Goal: Task Accomplishment & Management: Complete application form

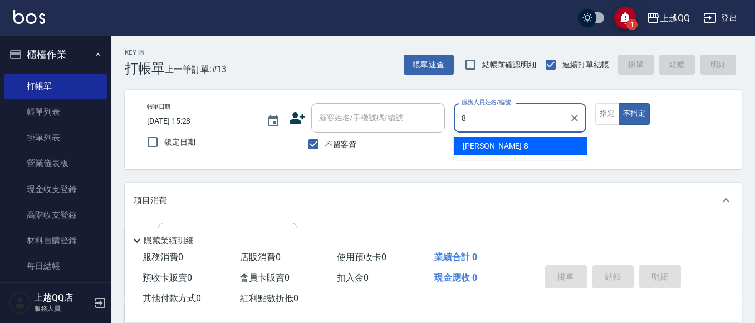
type input "8"
type button "false"
type input "[PERSON_NAME]-8"
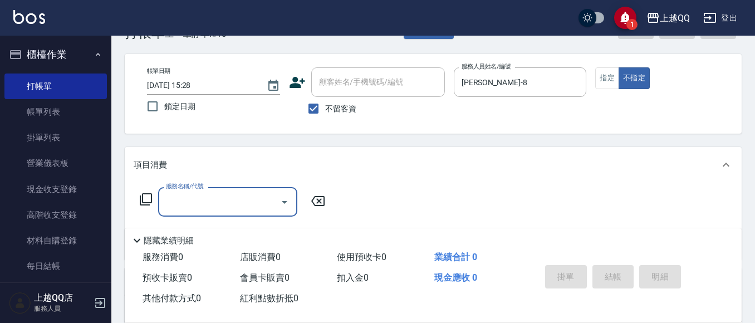
scroll to position [43, 0]
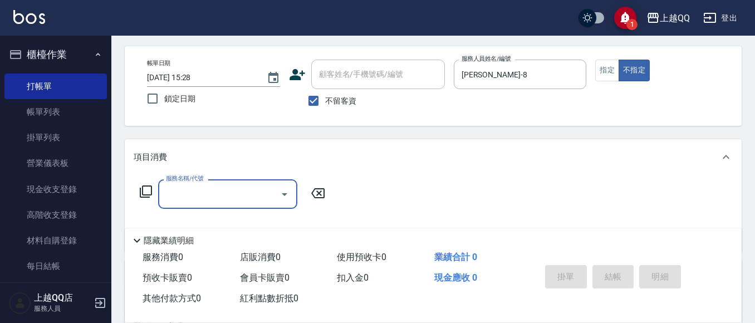
click at [148, 188] on icon at bounding box center [145, 191] width 13 height 13
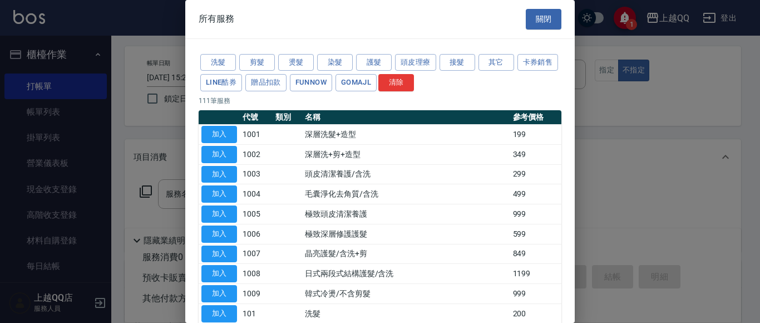
click at [228, 311] on button "加入" at bounding box center [219, 313] width 36 height 17
type input "洗髮(101)"
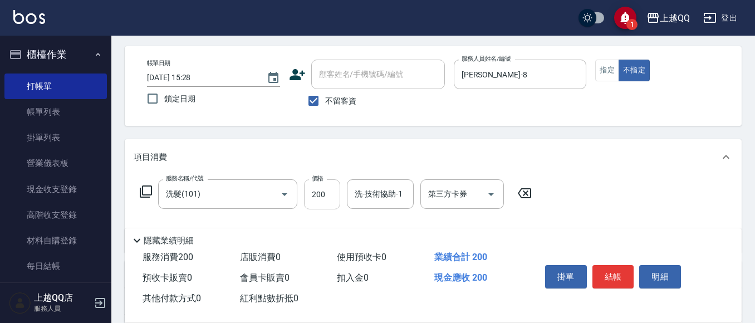
click at [322, 191] on input "200" at bounding box center [322, 194] width 36 height 30
type input "350"
click at [402, 195] on input "洗-技術協助-1" at bounding box center [380, 193] width 57 height 19
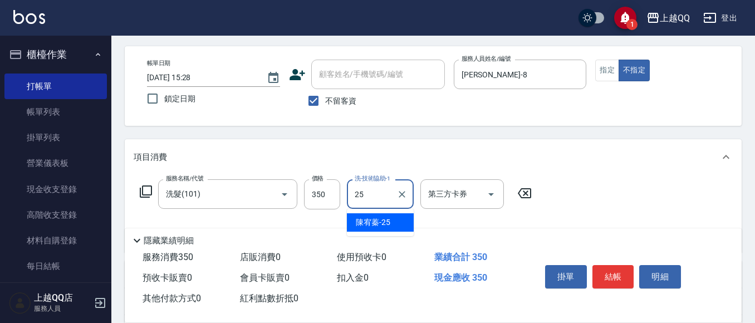
click at [391, 220] on div "[PERSON_NAME]-25" at bounding box center [380, 222] width 67 height 18
type input "[PERSON_NAME]-25"
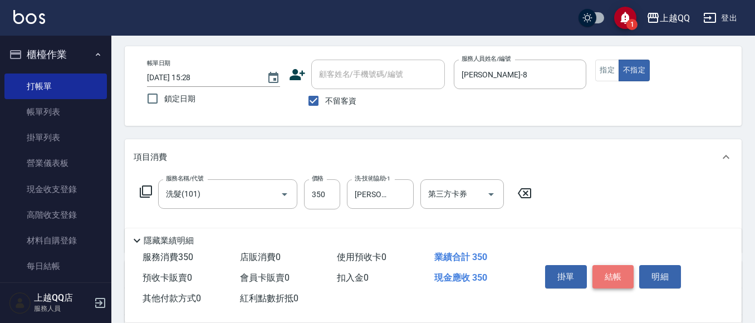
click at [603, 274] on button "結帳" at bounding box center [613, 276] width 42 height 23
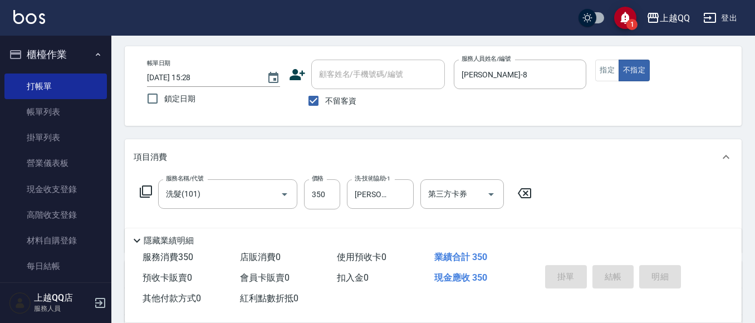
type input "[DATE] 17:12"
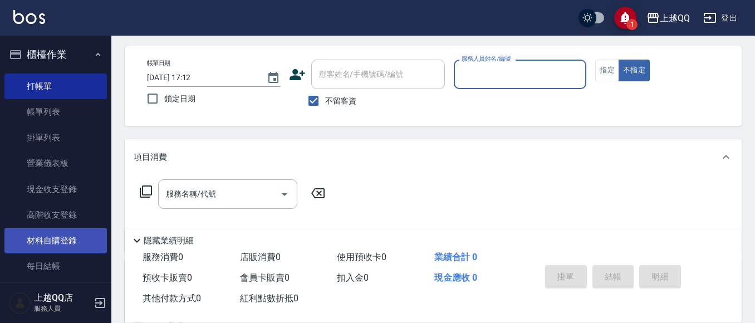
drag, startPoint x: 49, startPoint y: 235, endPoint x: 61, endPoint y: 239, distance: 12.2
click at [49, 236] on link "材料自購登錄" at bounding box center [55, 241] width 102 height 26
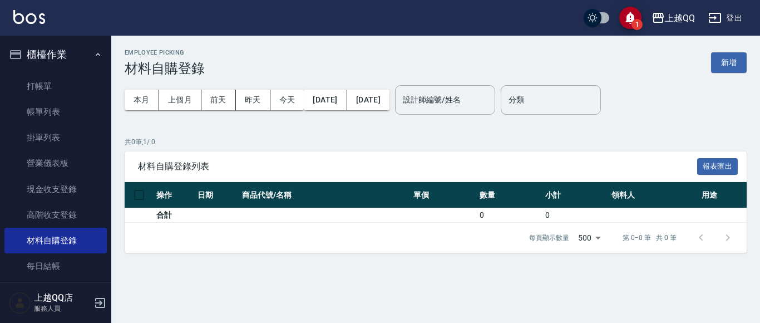
click at [731, 62] on button "新增" at bounding box center [729, 62] width 36 height 21
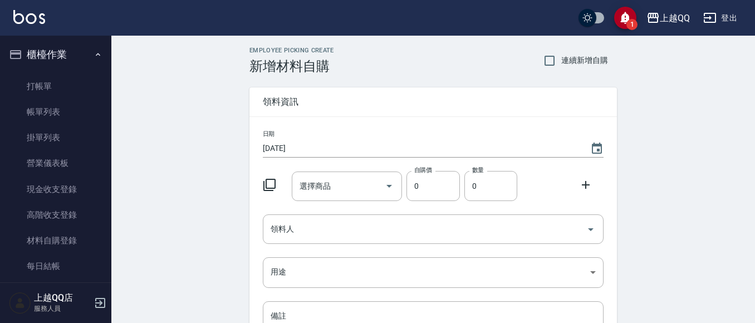
click at [270, 176] on div at bounding box center [272, 184] width 29 height 20
click at [272, 181] on icon at bounding box center [269, 184] width 13 height 13
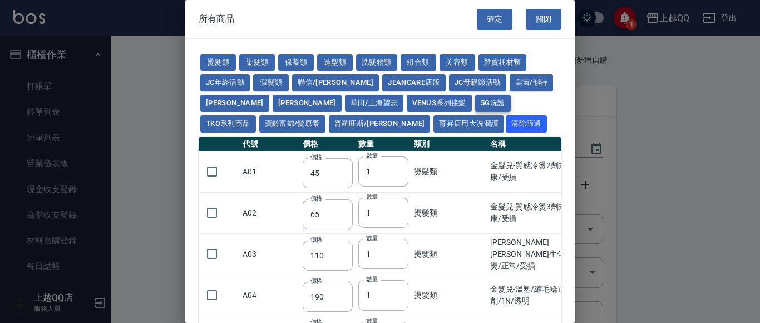
click at [475, 108] on button "5G洗護" at bounding box center [493, 103] width 36 height 17
type input "1120"
type input "630"
type input "1050"
type input "560"
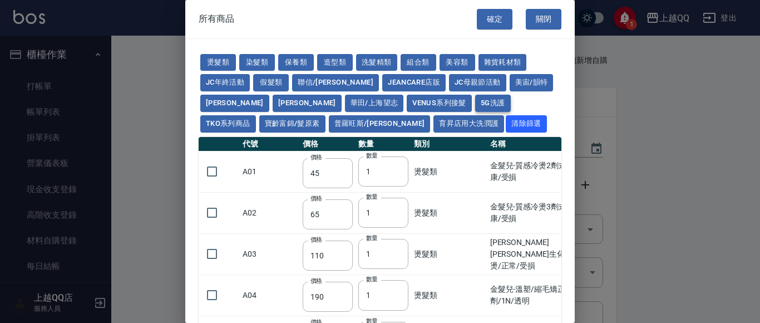
type input "210"
type input "1120"
type input "630"
type input "350"
type input "245"
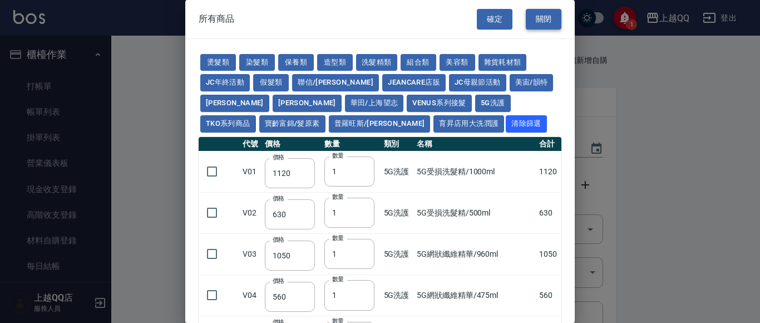
click at [530, 17] on button "關閉" at bounding box center [544, 19] width 36 height 21
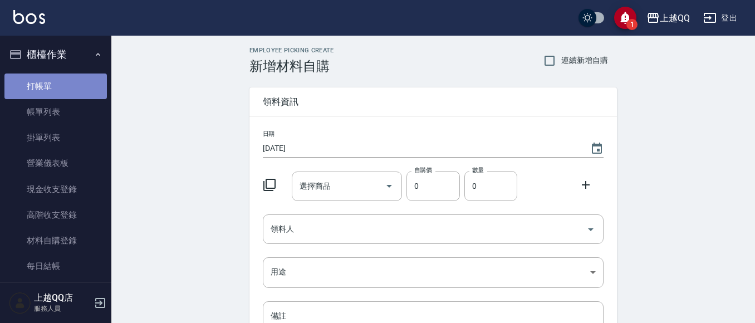
click at [67, 87] on link "打帳單" at bounding box center [55, 86] width 102 height 26
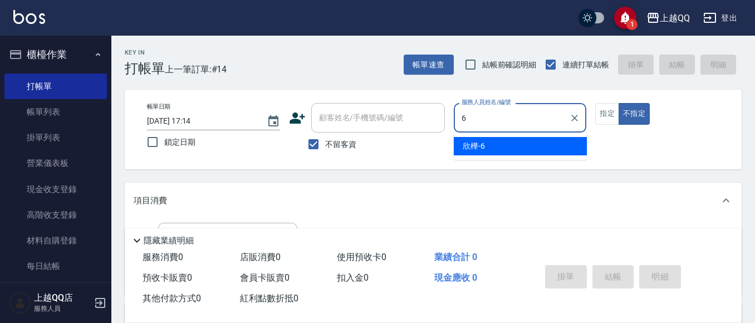
type input "欣樺-6"
type button "false"
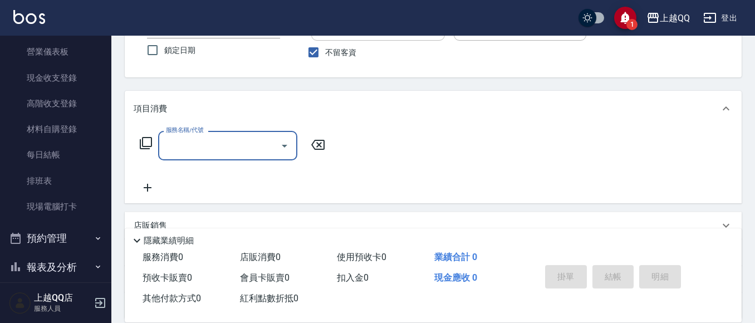
scroll to position [111, 0]
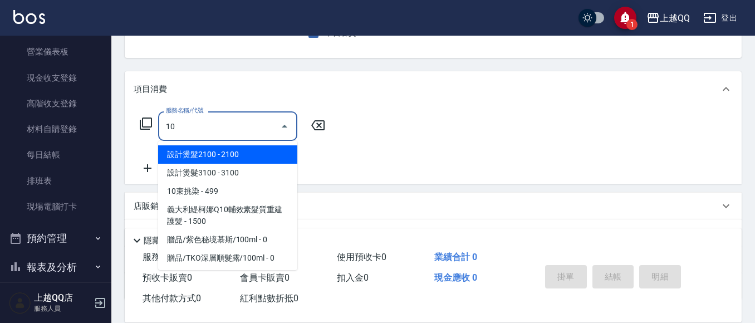
type input "1"
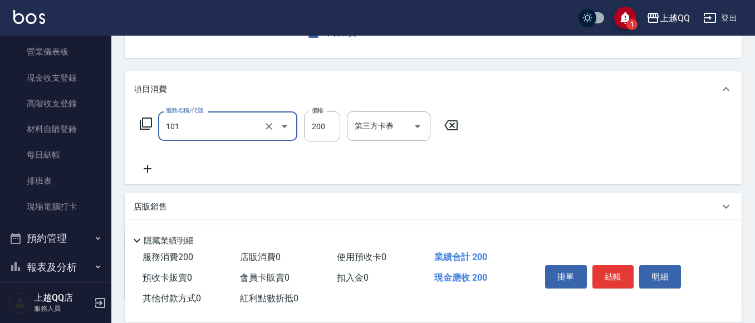
type input "洗髮(101)"
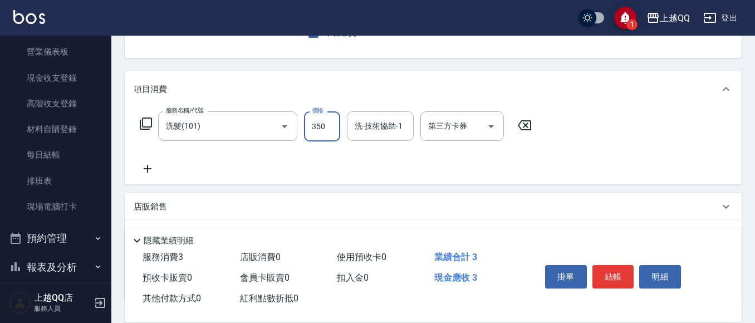
type input "350"
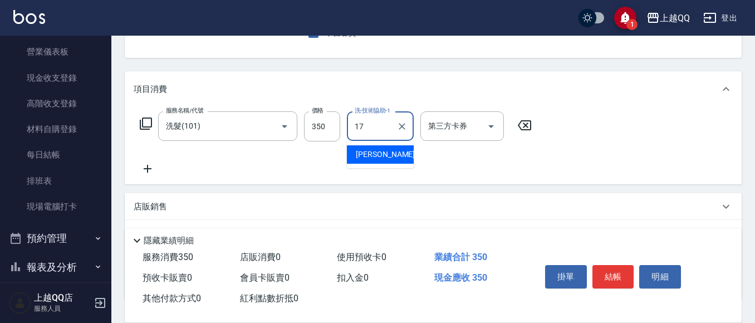
type input "心佑-17"
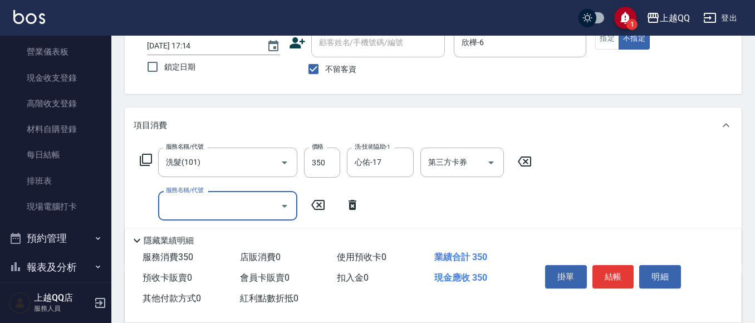
scroll to position [56, 0]
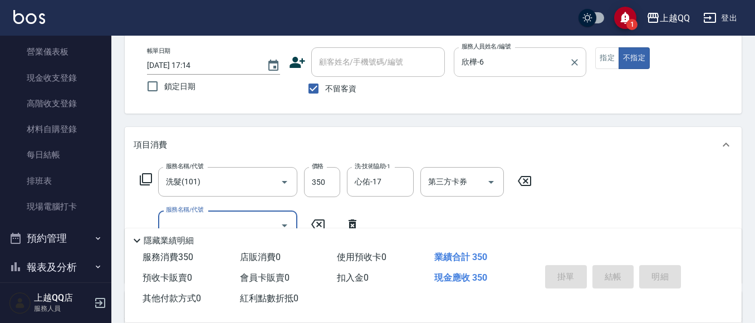
type input "[DATE] 17:15"
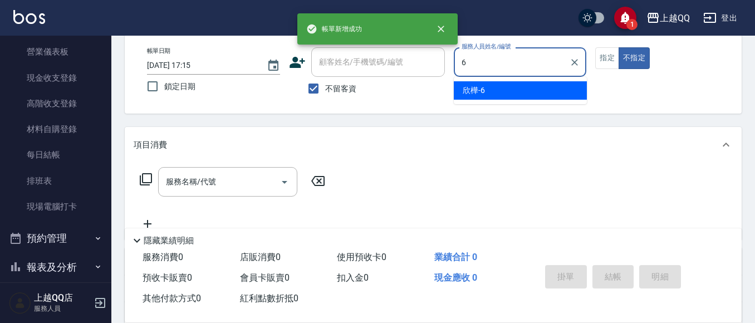
type input "欣樺-6"
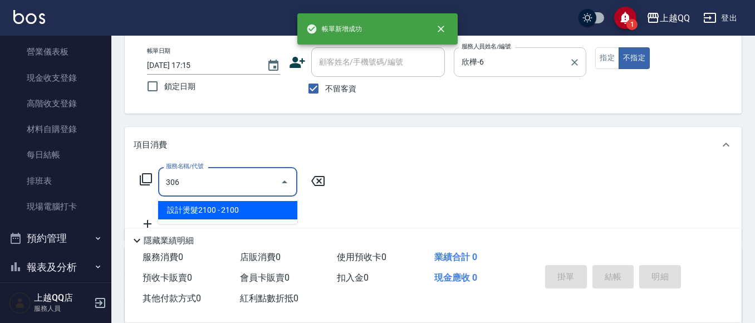
type input "設計燙髮2100(306)"
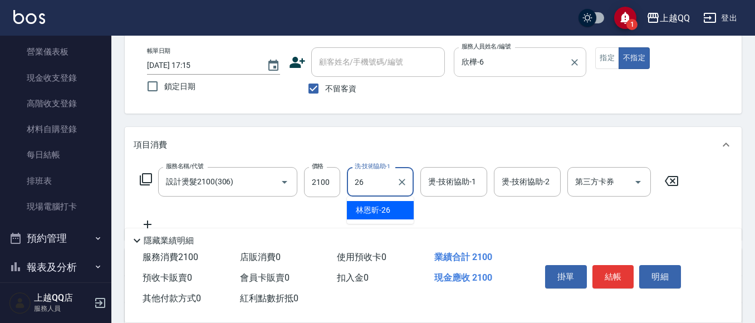
type input "[PERSON_NAME]-26"
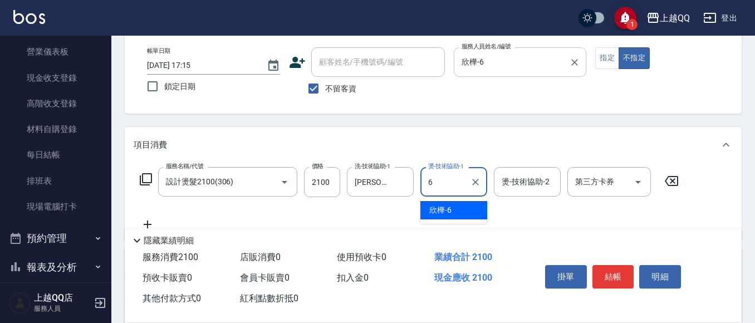
type input "欣樺-6"
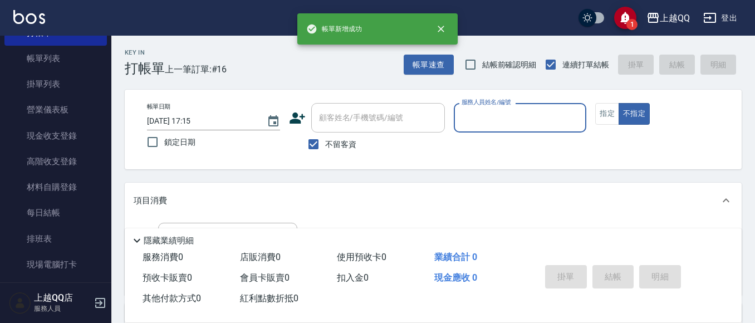
scroll to position [0, 0]
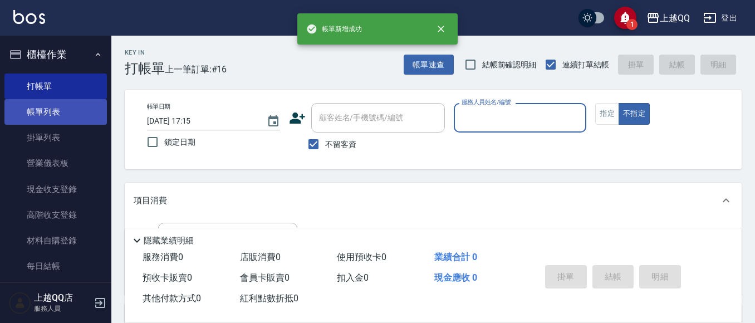
click at [53, 102] on link "帳單列表" at bounding box center [55, 112] width 102 height 26
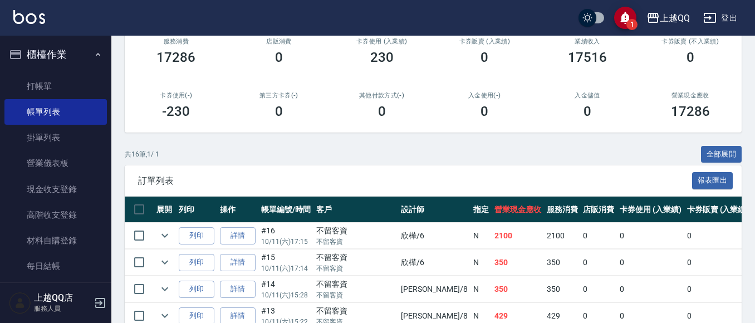
scroll to position [167, 0]
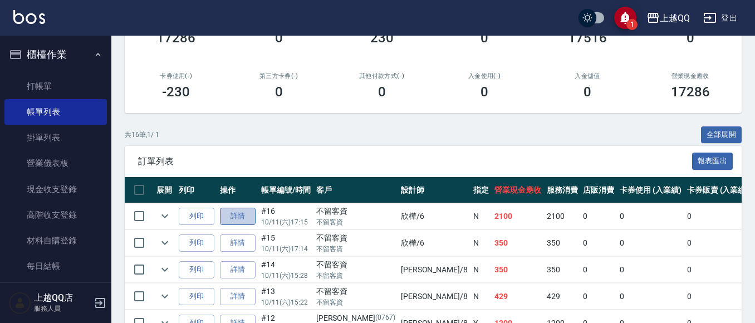
click at [244, 211] on link "詳情" at bounding box center [238, 216] width 36 height 17
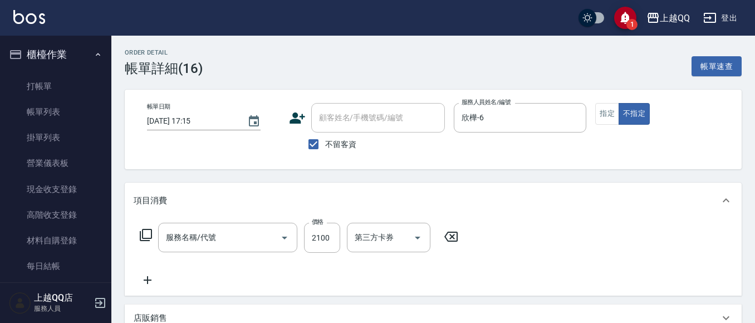
checkbox input "true"
type input "欣樺-6"
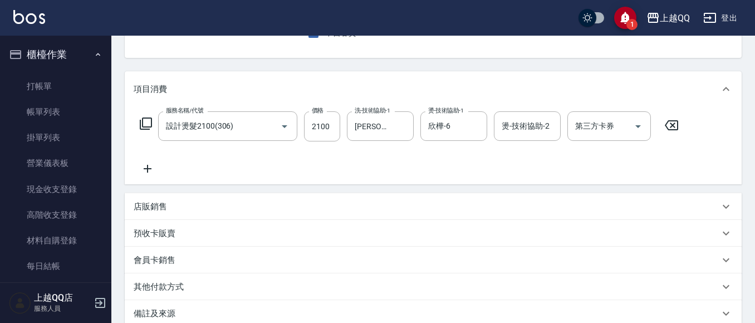
type input "設計燙髮2100(306)"
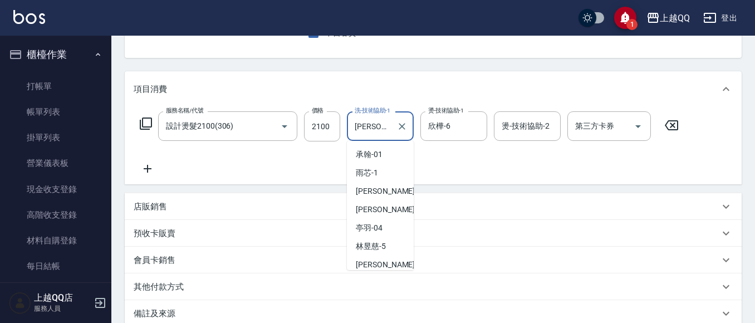
click at [359, 126] on input "[PERSON_NAME]-26" at bounding box center [372, 125] width 40 height 19
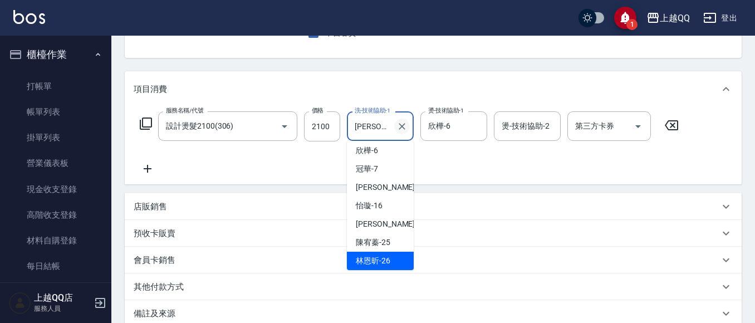
click at [402, 127] on icon "Clear" at bounding box center [401, 126] width 11 height 11
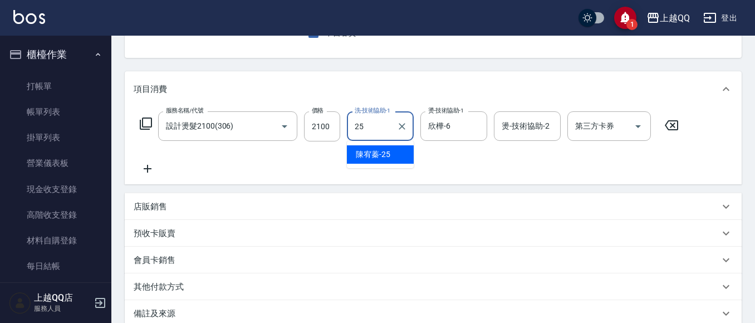
type input "[PERSON_NAME]-25"
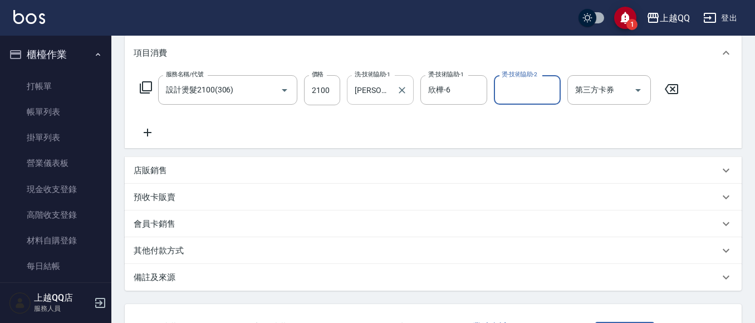
scroll to position [167, 0]
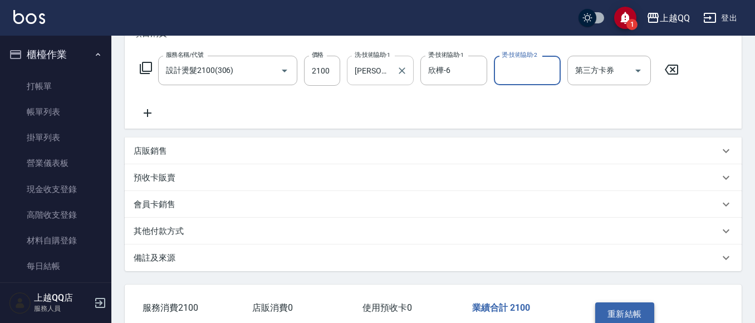
click at [611, 321] on button "重新結帳" at bounding box center [624, 313] width 59 height 23
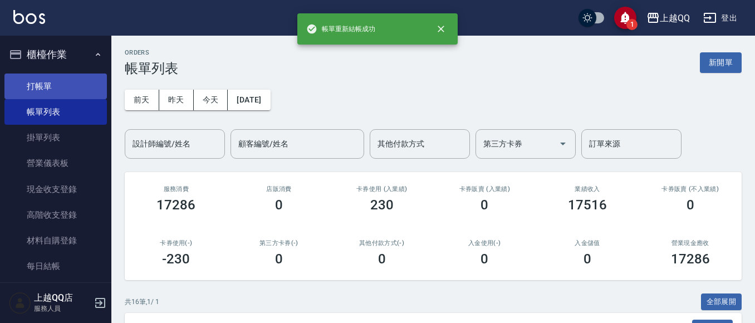
click at [62, 90] on link "打帳單" at bounding box center [55, 86] width 102 height 26
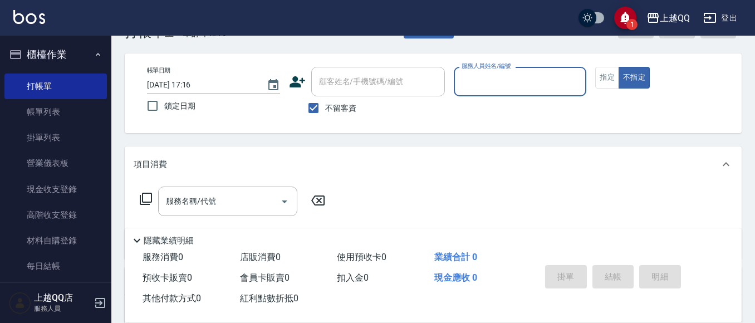
scroll to position [56, 0]
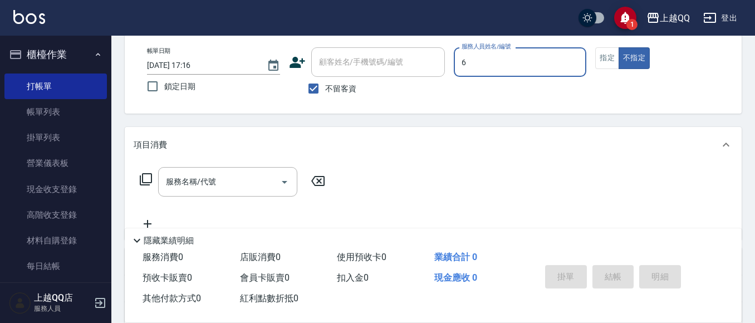
type input "欣樺-6"
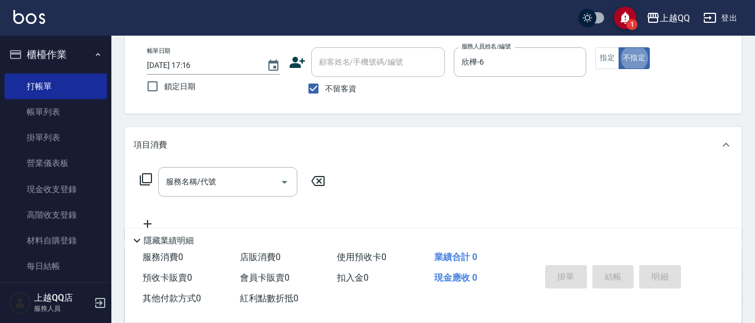
type button "false"
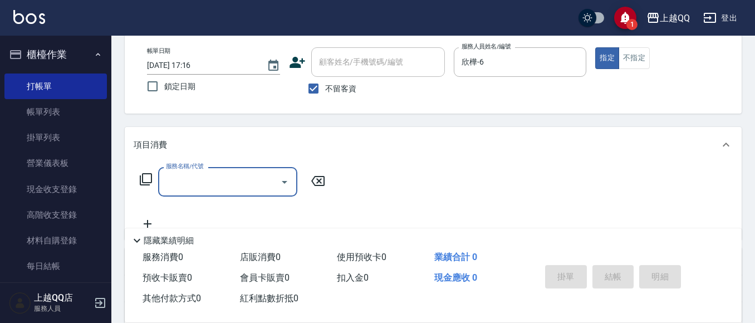
type input "1"
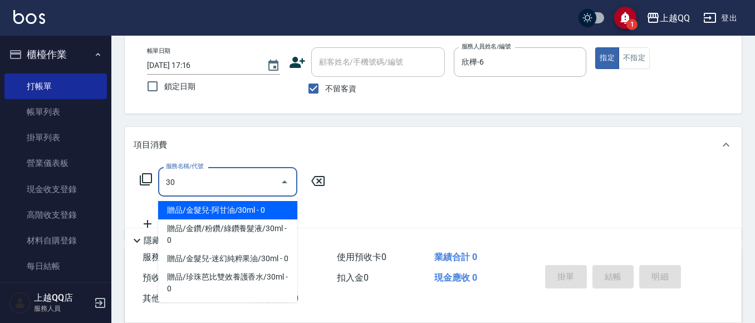
type input "3"
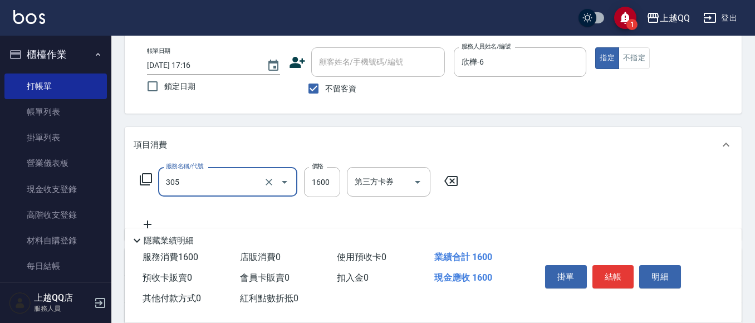
type input "設計燙髮1600(305)"
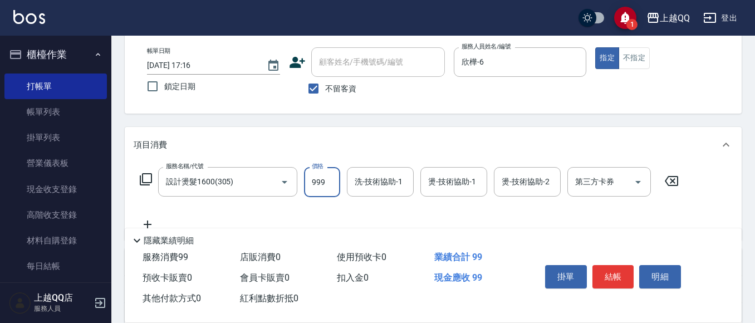
type input "999"
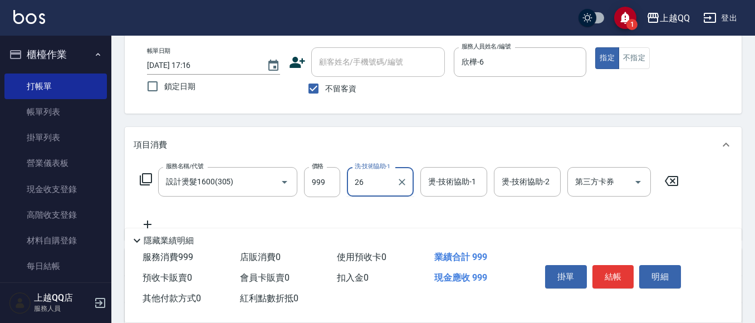
type input "2"
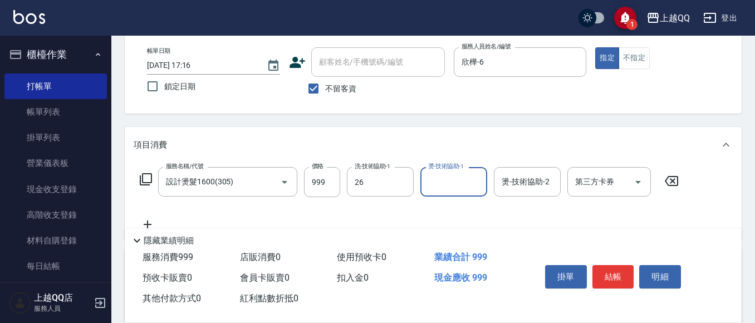
type input "[PERSON_NAME]-26"
type input "欣樺-6"
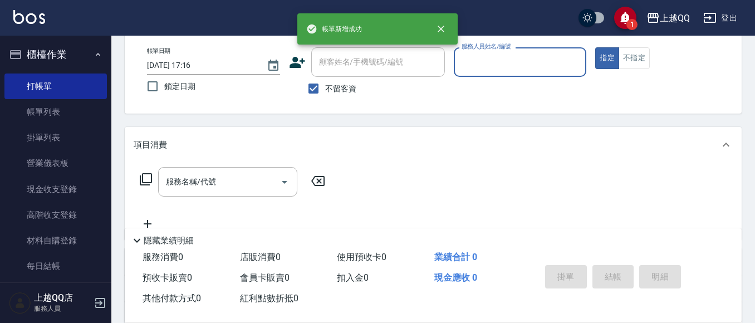
type input "6"
type button "true"
type input "欣樺-6"
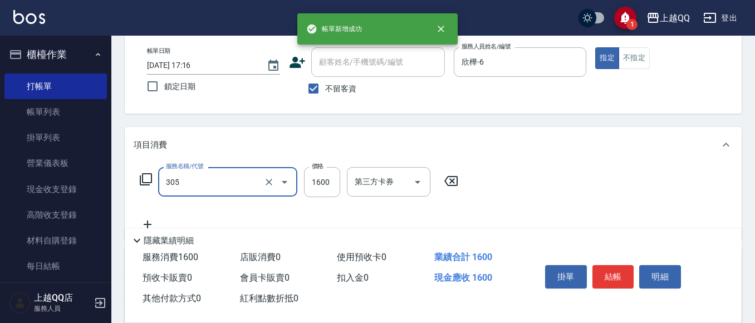
type input "設計燙髮1600(305)"
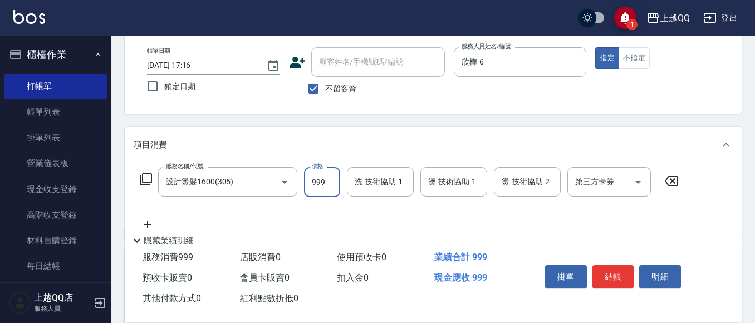
type input "999"
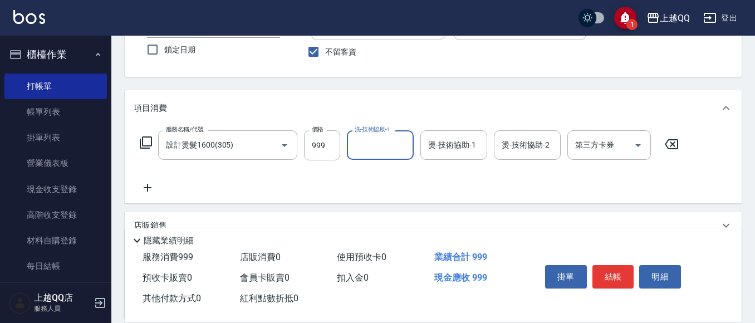
scroll to position [111, 0]
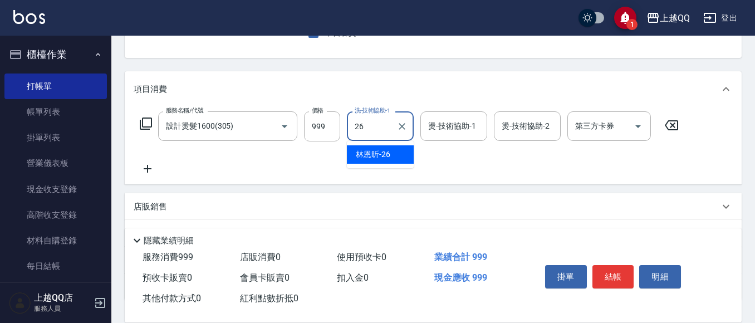
type input "[PERSON_NAME]-26"
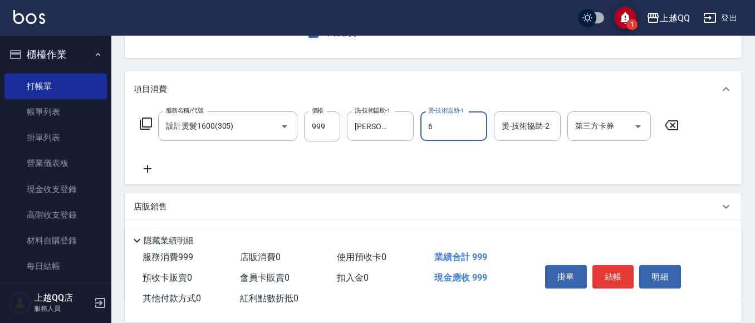
type input "欣樺-6"
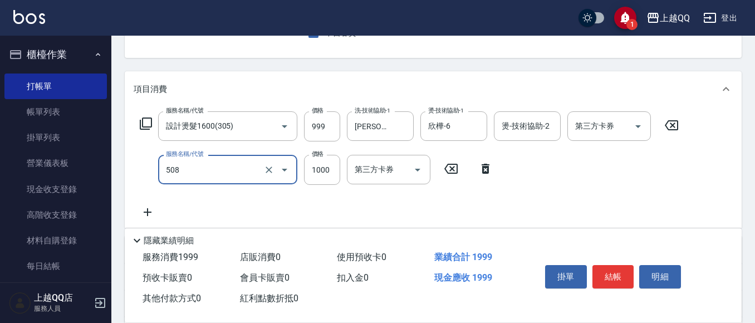
type input "PH.5髪療重建護髮(508)"
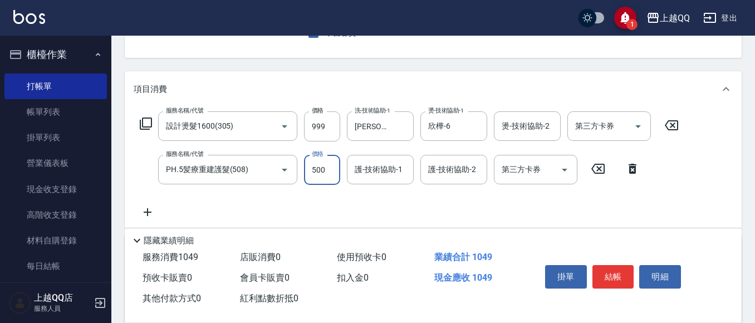
type input "500"
type input "[PERSON_NAME]-26"
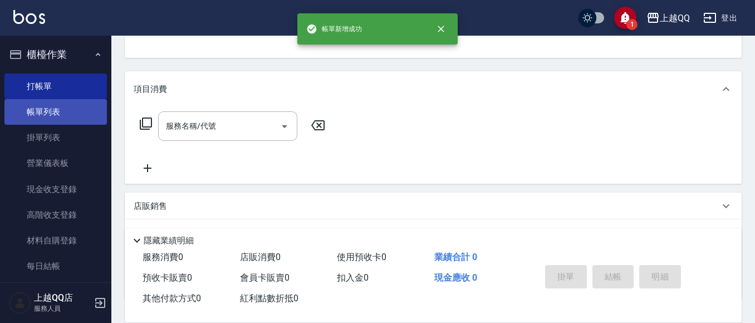
scroll to position [108, 0]
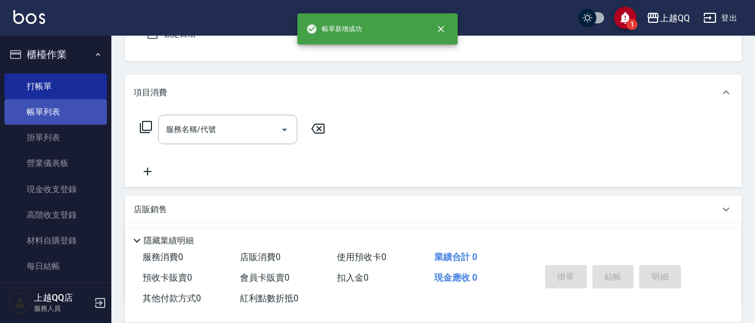
click at [65, 106] on link "帳單列表" at bounding box center [55, 112] width 102 height 26
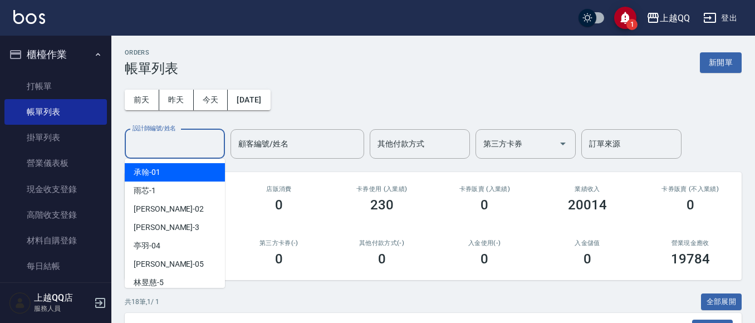
click at [168, 142] on input "設計師編號/姓名" at bounding box center [175, 143] width 90 height 19
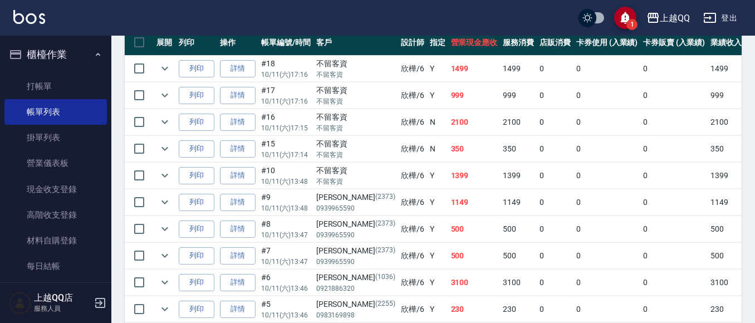
scroll to position [334, 0]
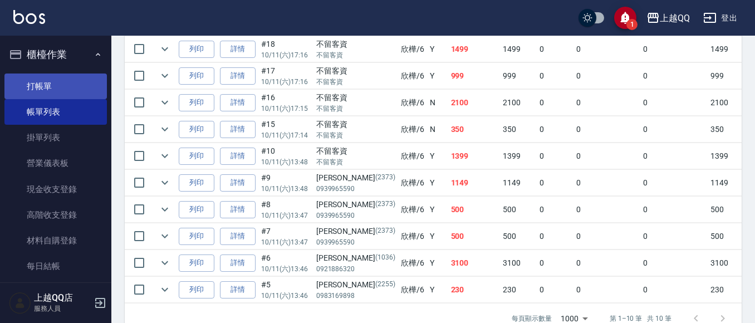
type input "欣樺-6"
click at [89, 86] on link "打帳單" at bounding box center [55, 86] width 102 height 26
